Goal: Navigation & Orientation: Go to known website

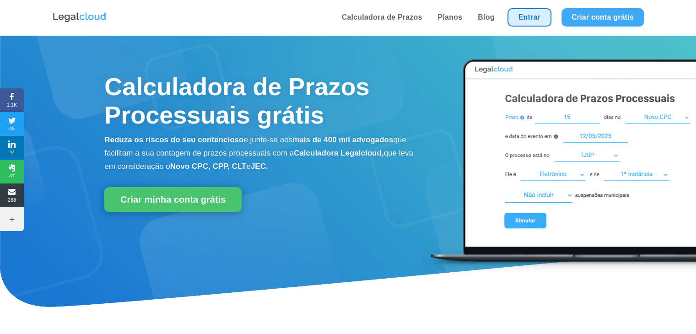
click at [513, 21] on link "Entrar" at bounding box center [530, 17] width 44 height 18
click at [508, 17] on link "Entrar" at bounding box center [530, 17] width 44 height 18
